Goal: Task Accomplishment & Management: Complete application form

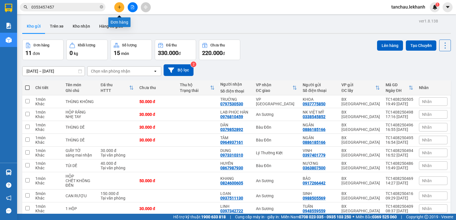
click at [119, 11] on button at bounding box center [119, 7] width 10 height 10
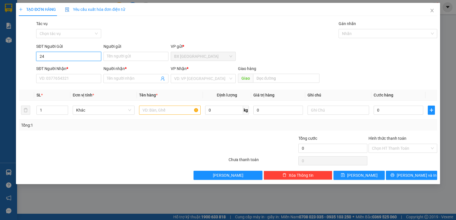
type input "246"
click at [52, 58] on input "246" at bounding box center [68, 56] width 65 height 9
click at [79, 80] on input "SĐT Người Nhận *" at bounding box center [68, 78] width 65 height 9
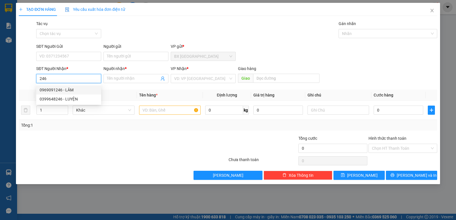
click at [54, 90] on div "0969091246 - LÂM" at bounding box center [69, 90] width 58 height 6
type input "0969091246"
type input "LÂM"
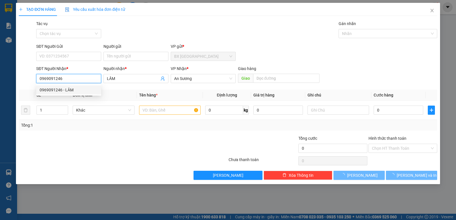
type input "30.000"
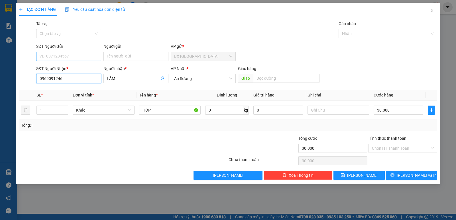
type input "0969091246"
click at [58, 54] on input "SĐT Người Gửi" at bounding box center [68, 56] width 65 height 9
click at [74, 69] on div "0939663996 - ANH THIỆN" at bounding box center [69, 68] width 58 height 6
type input "0939663996"
type input "ANH THIỆN"
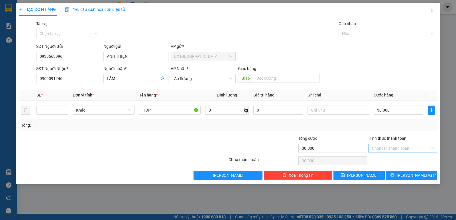
click at [391, 151] on input "Hình thức thanh toán" at bounding box center [401, 148] width 58 height 9
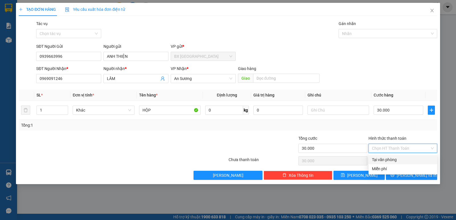
click at [392, 159] on div "Tại văn phòng" at bounding box center [403, 160] width 62 height 6
type input "0"
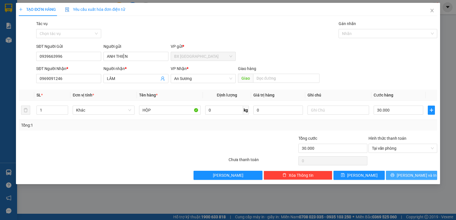
click at [395, 175] on icon "printer" at bounding box center [393, 175] width 4 height 4
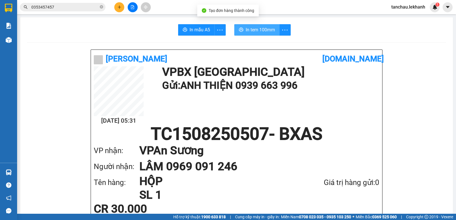
click at [248, 34] on button "In tem 100mm" at bounding box center [256, 29] width 45 height 11
